Goal: Communication & Community: Answer question/provide support

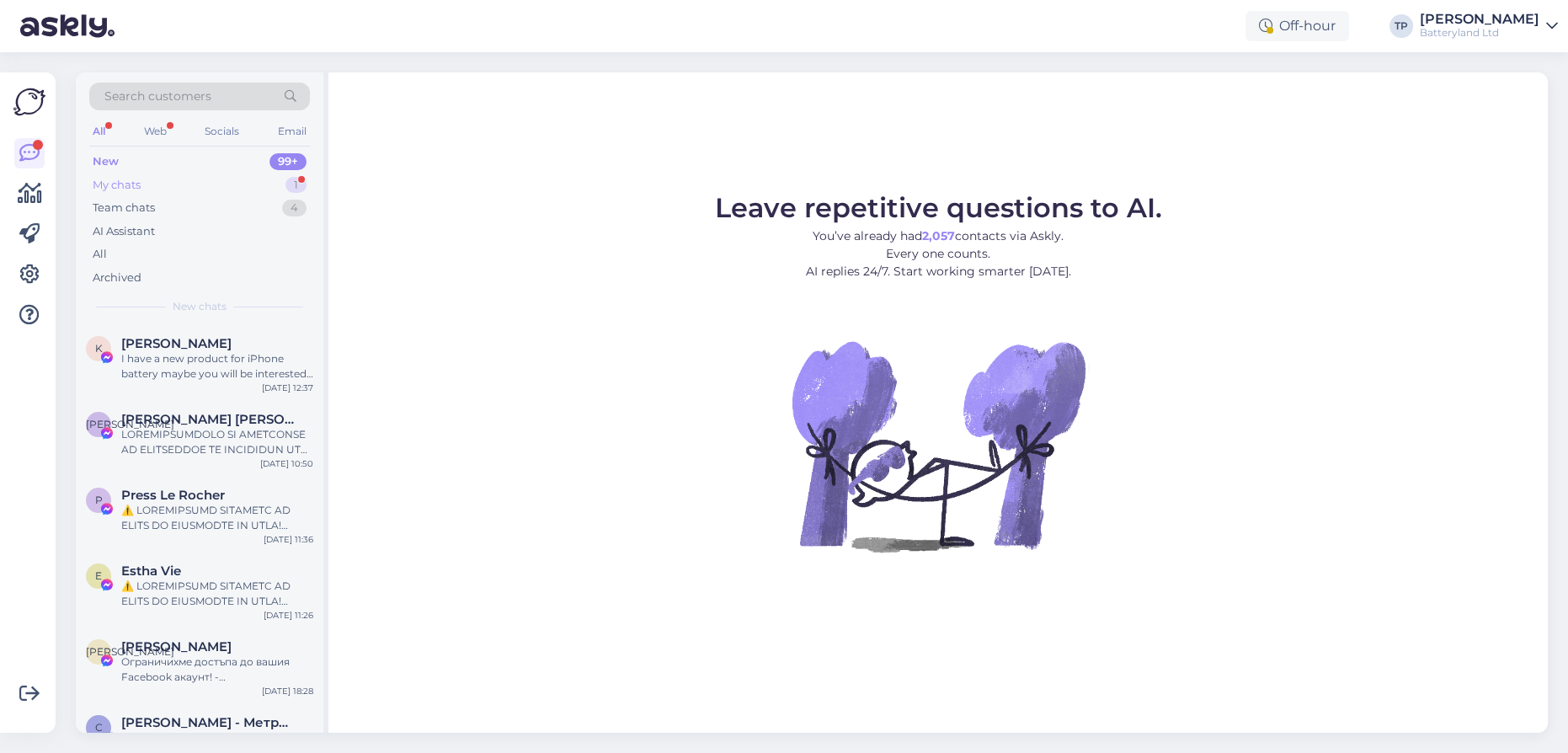
click at [178, 186] on div "My chats 1" at bounding box center [199, 185] width 220 height 23
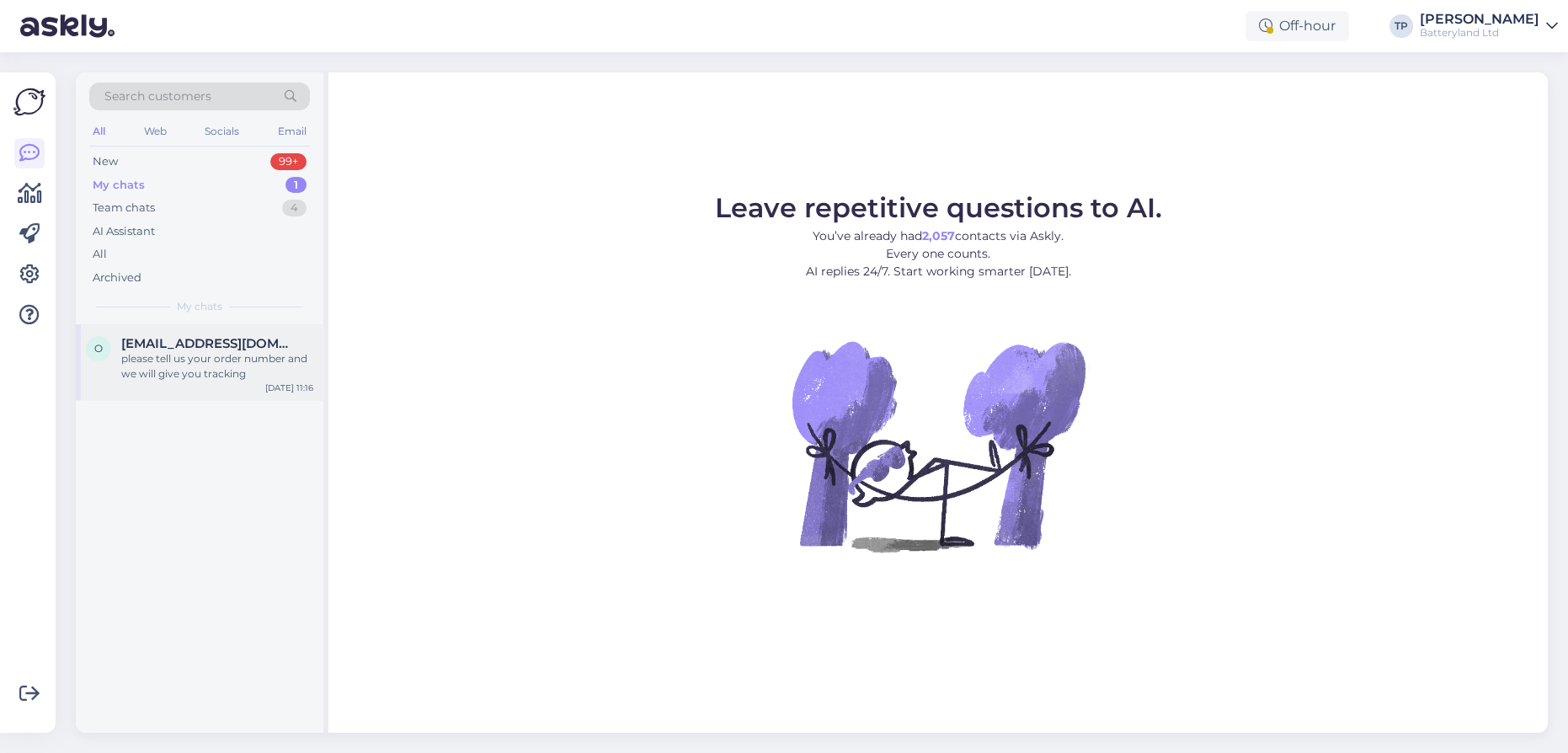
click at [178, 360] on div "[EMAIL_ADDRESS][DOMAIN_NAME] please tell us your order number and we will give …" at bounding box center [217, 358] width 192 height 46
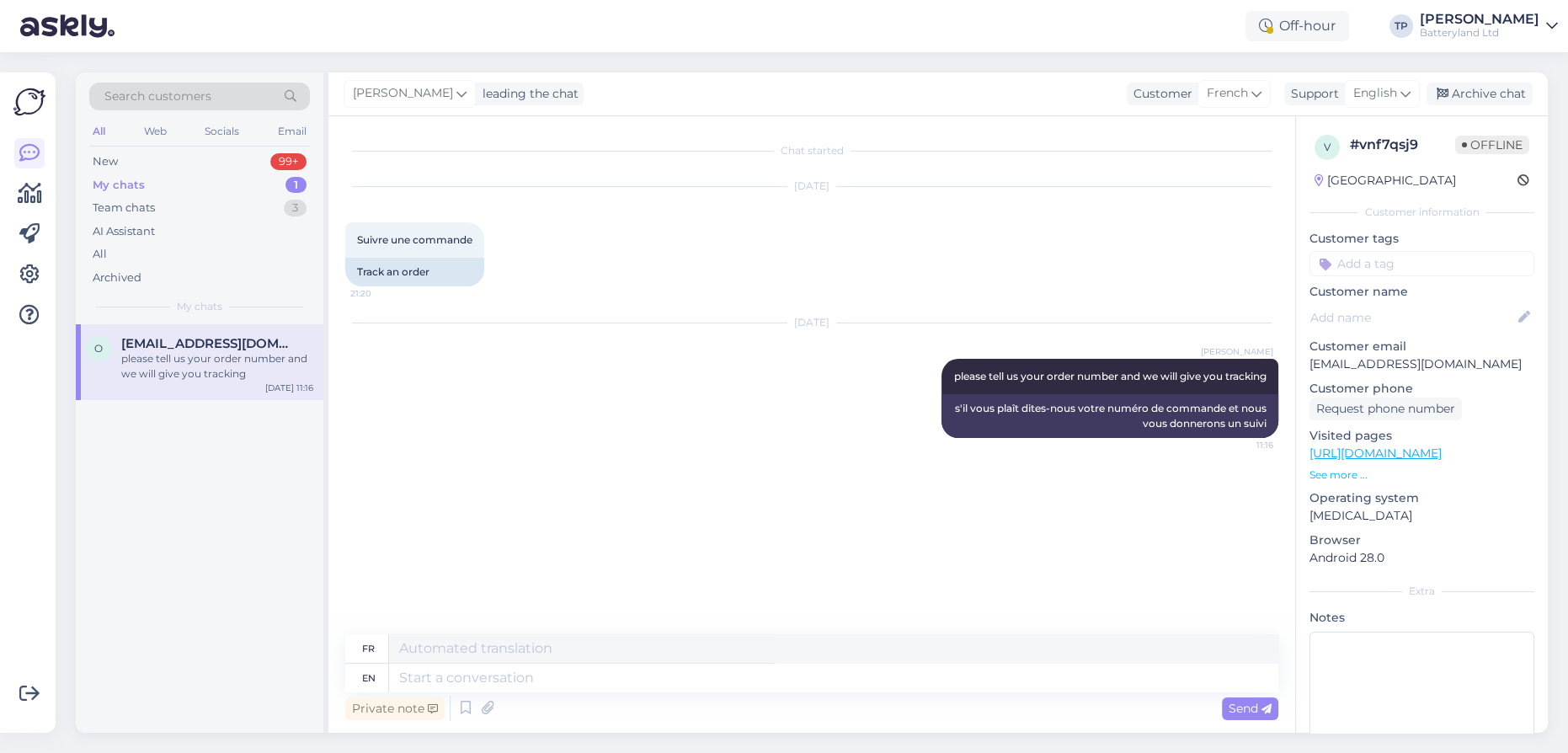
click at [164, 181] on div "My chats 1" at bounding box center [199, 185] width 220 height 23
click at [158, 131] on div "Web" at bounding box center [155, 130] width 29 height 22
click at [203, 189] on div "My chats 1" at bounding box center [199, 185] width 220 height 23
click at [217, 347] on span "[EMAIL_ADDRESS][DOMAIN_NAME]" at bounding box center [208, 343] width 175 height 15
click at [252, 158] on div "New 1" at bounding box center [199, 161] width 220 height 23
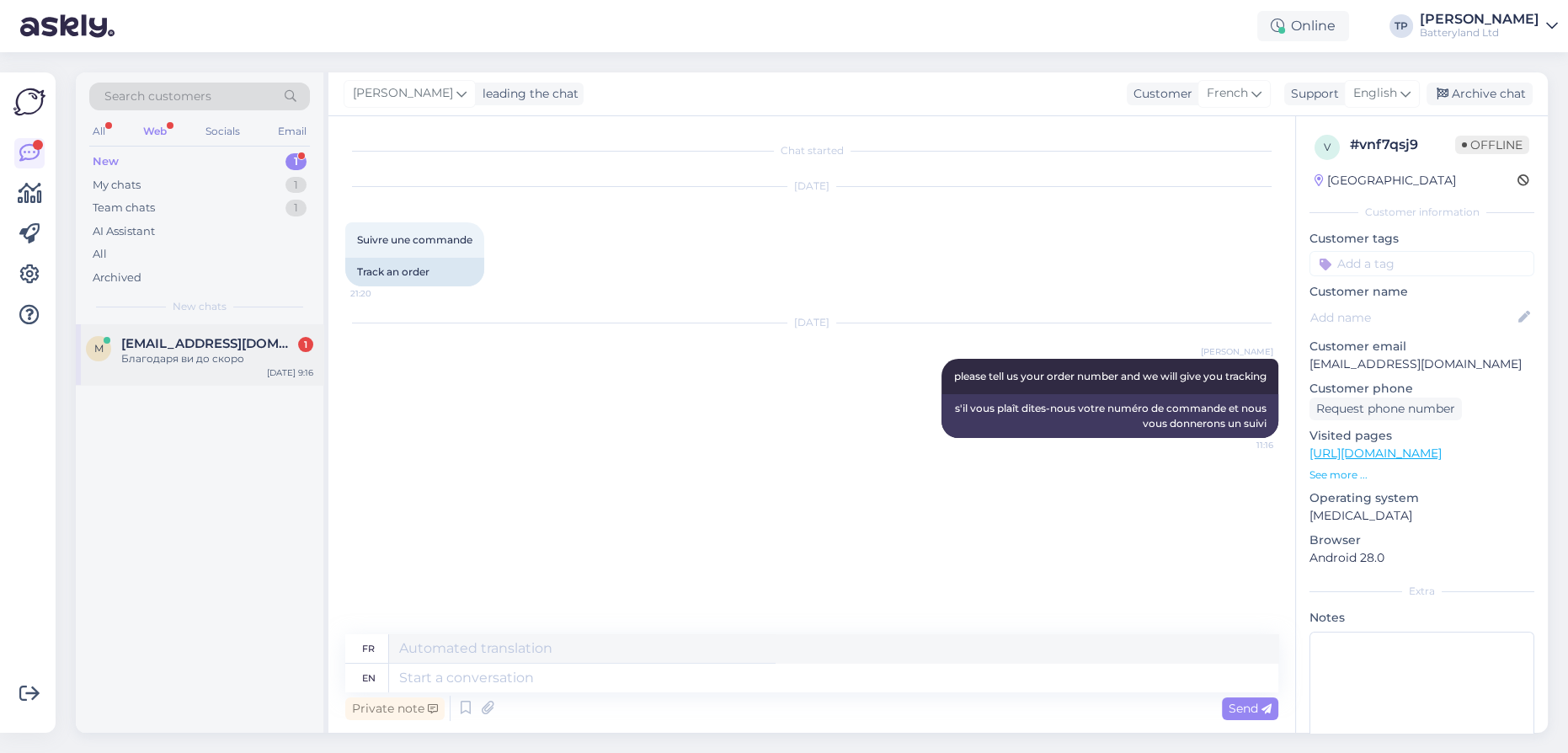
click at [234, 327] on div "m [EMAIL_ADDRESS][DOMAIN_NAME] 1 Благодаря ви до скоро [DATE] 9:16" at bounding box center [200, 354] width 248 height 61
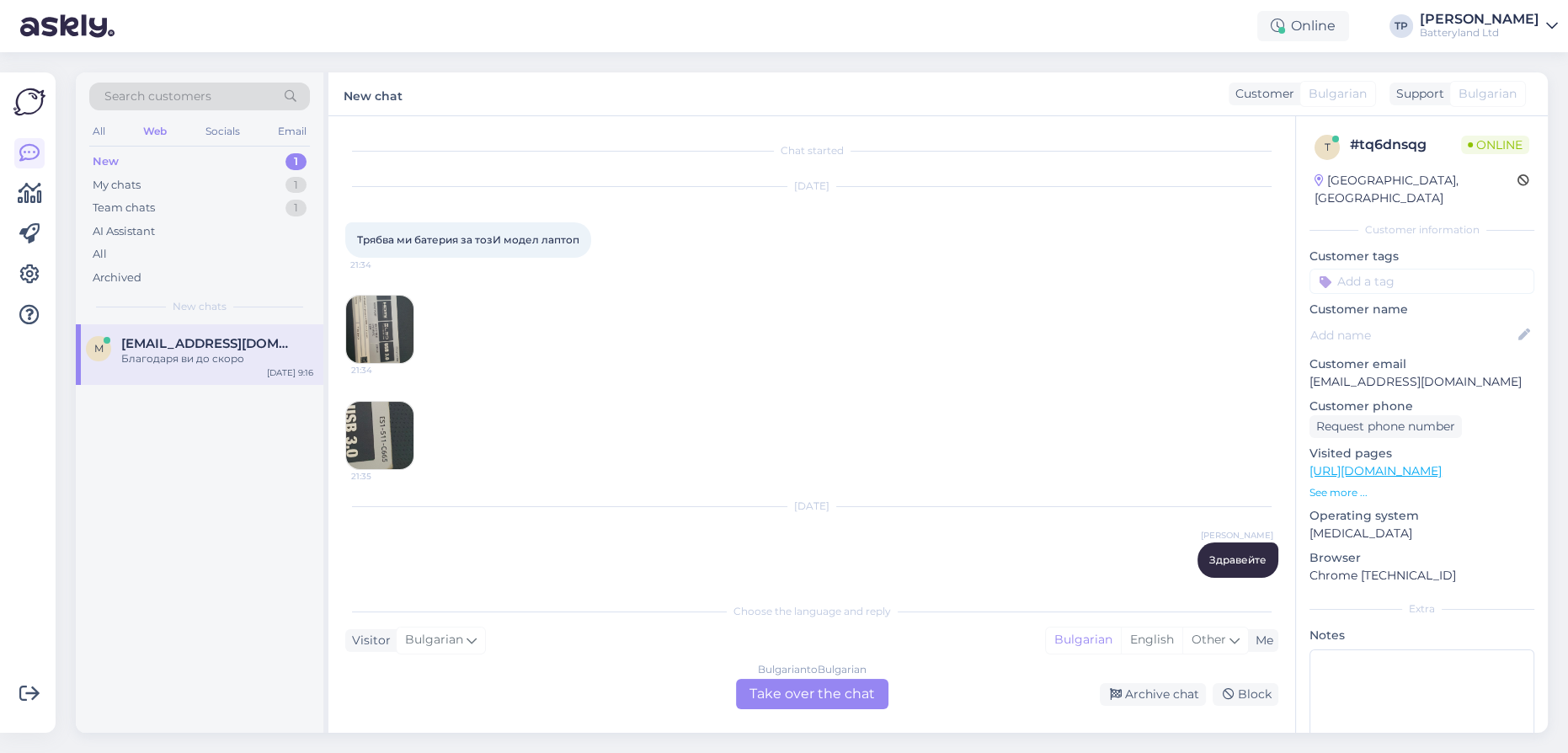
scroll to position [2312, 0]
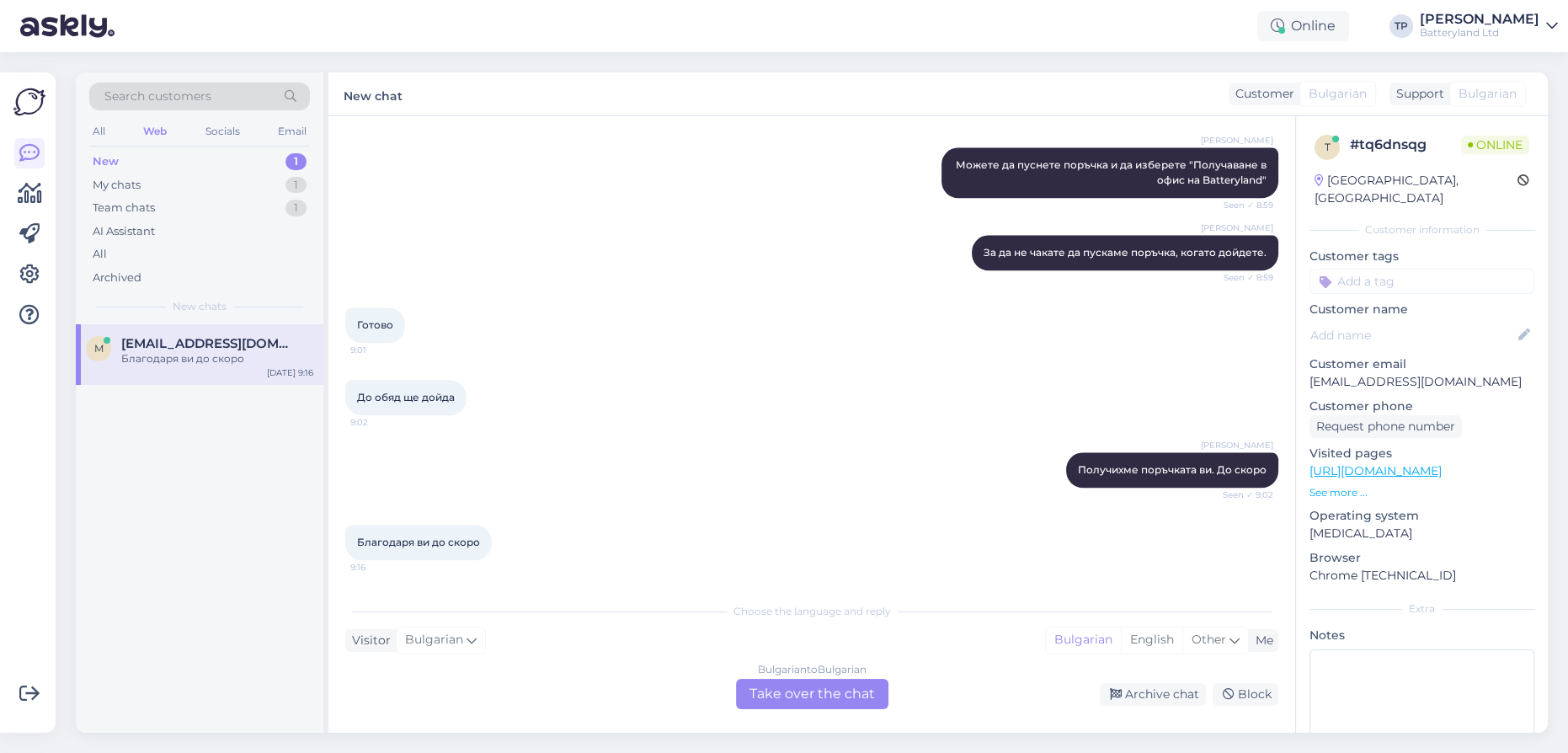
click at [782, 689] on div "Bulgarian to Bulgarian Take over the chat" at bounding box center [812, 694] width 153 height 30
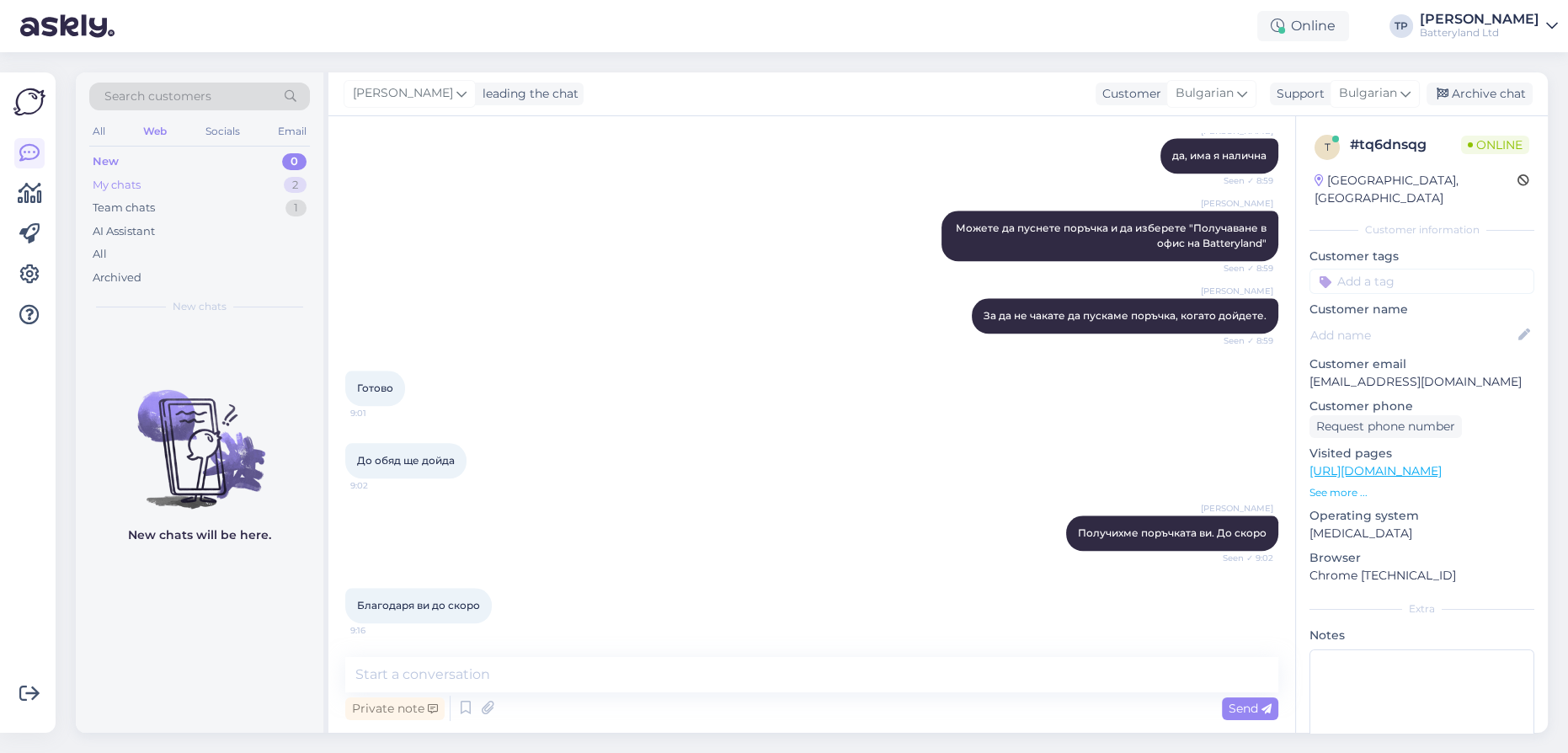
click at [211, 180] on div "My chats 2" at bounding box center [199, 185] width 220 height 23
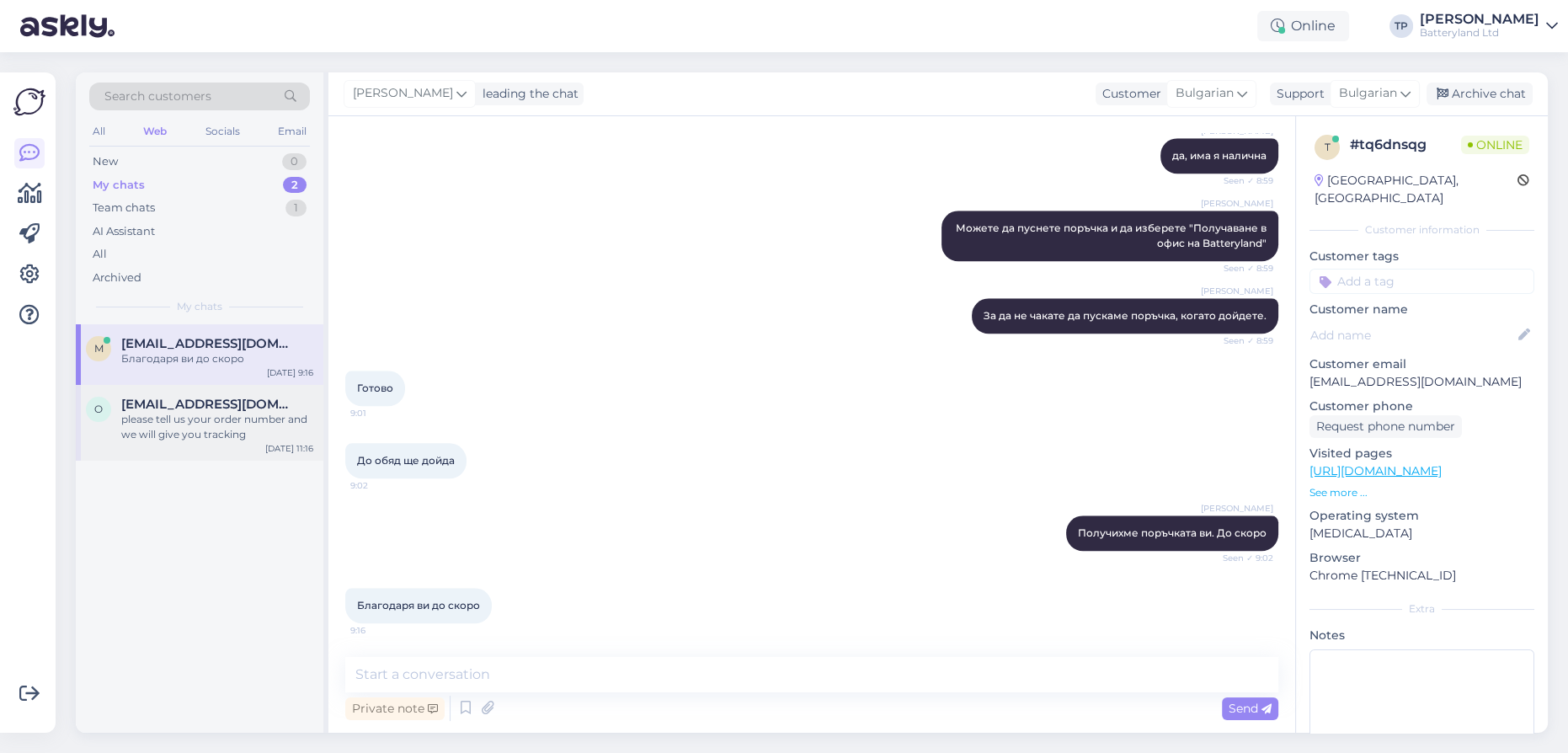
click at [171, 405] on span "[EMAIL_ADDRESS][DOMAIN_NAME]" at bounding box center [208, 404] width 175 height 15
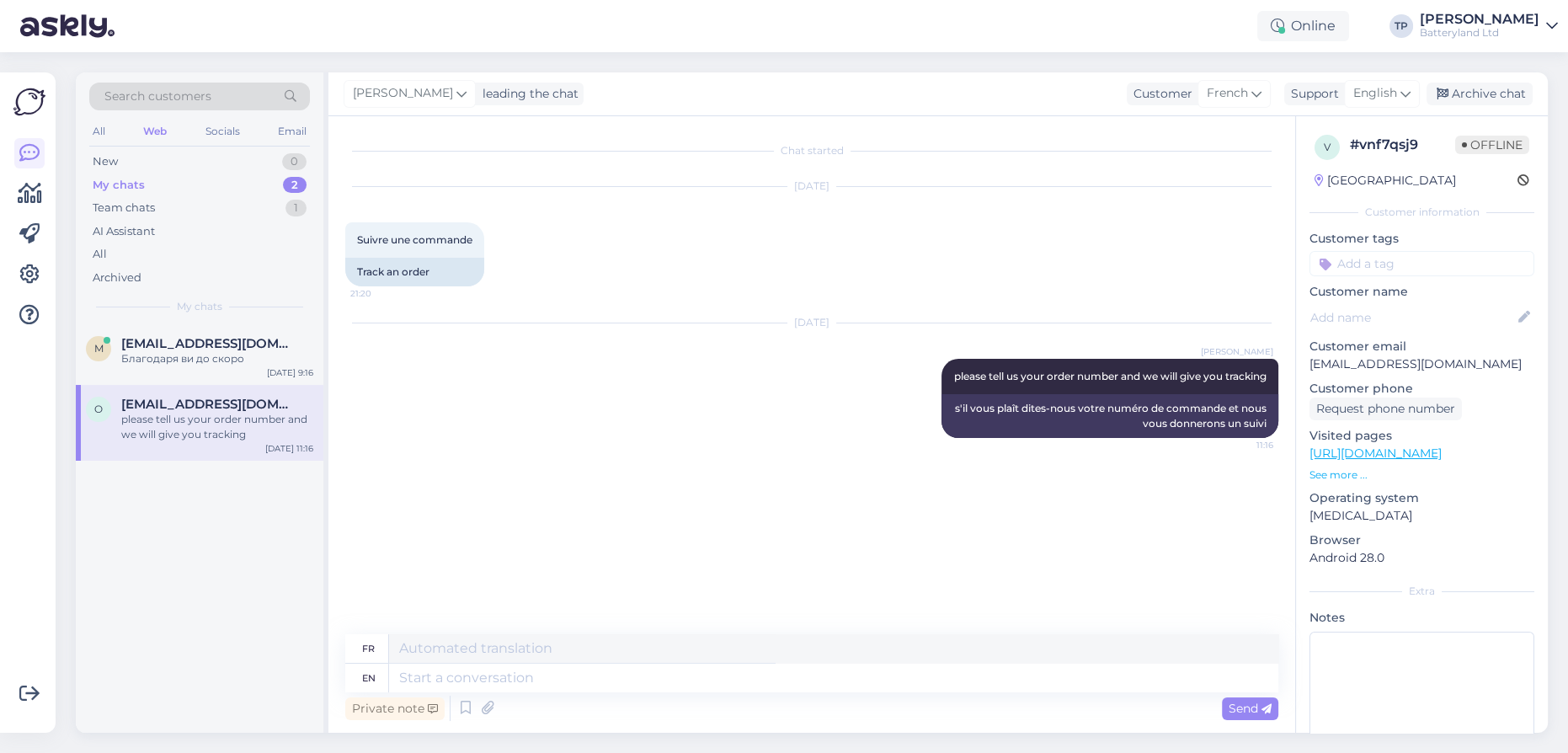
click at [204, 181] on div "My chats 2" at bounding box center [199, 185] width 220 height 23
